Goal: Task Accomplishment & Management: Manage account settings

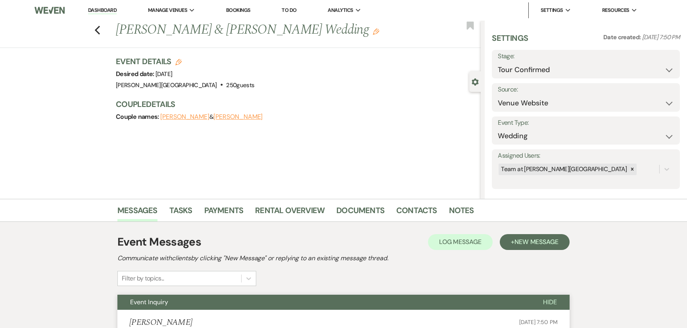
select select "4"
select select "5"
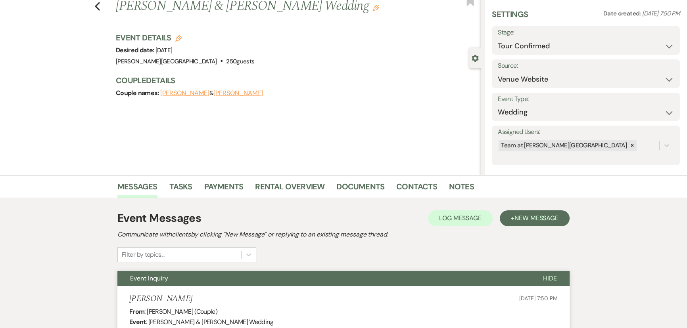
scroll to position [20, 0]
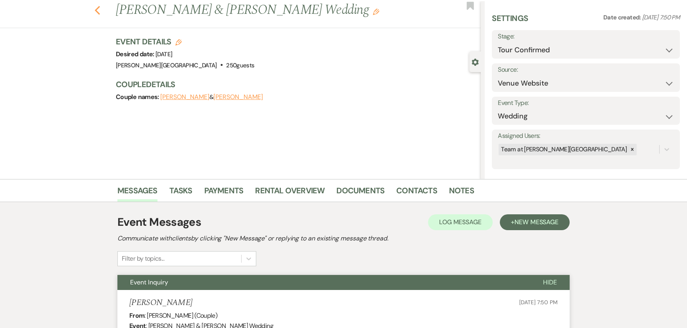
click at [100, 11] on icon "Previous" at bounding box center [97, 11] width 6 height 10
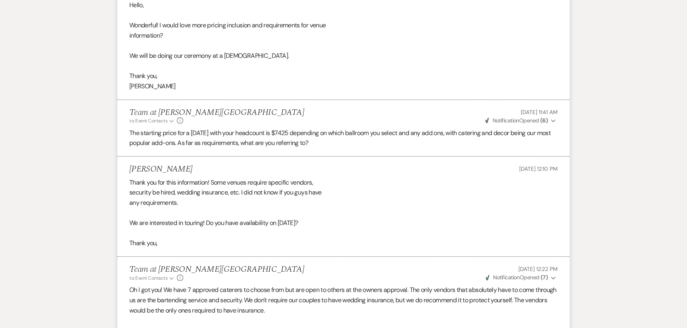
scroll to position [626, 0]
select select "4"
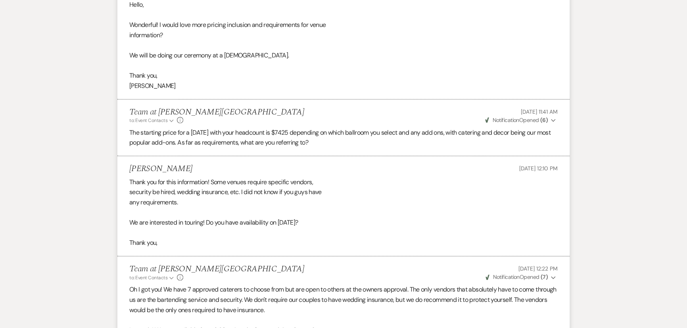
select select "4"
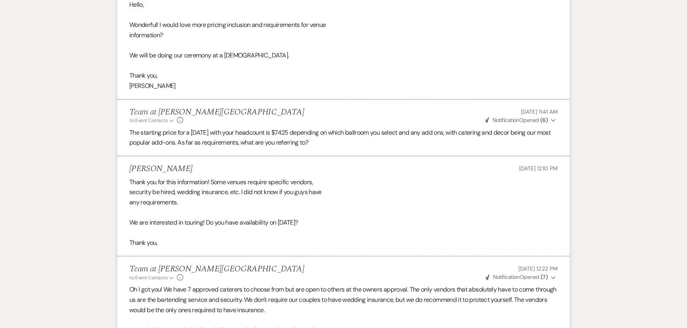
select select "4"
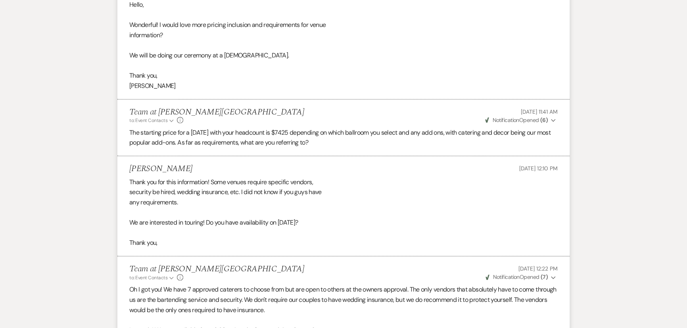
select select "4"
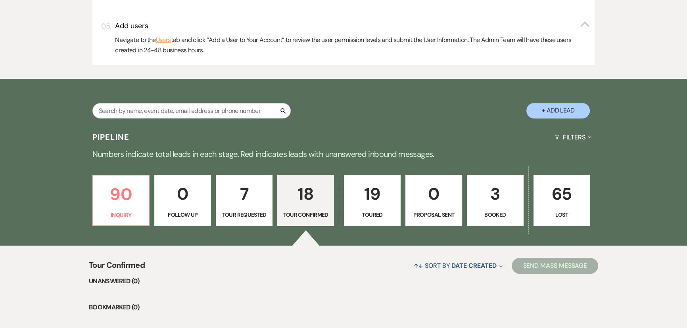
scroll to position [338, 0]
